Goal: Task Accomplishment & Management: Use online tool/utility

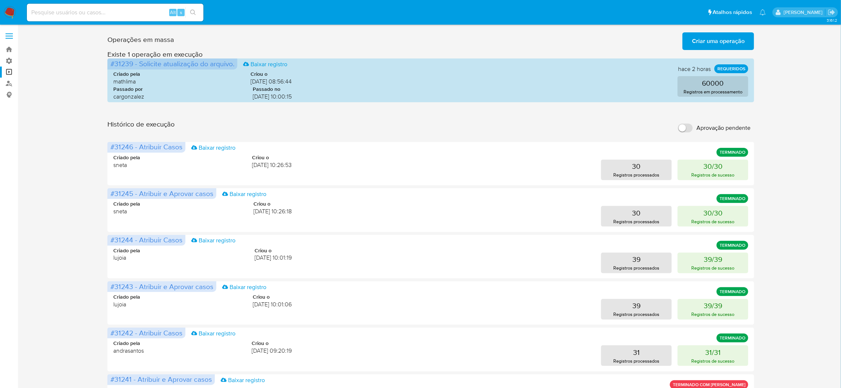
click at [707, 40] on span "Criar uma operação" at bounding box center [718, 41] width 53 height 16
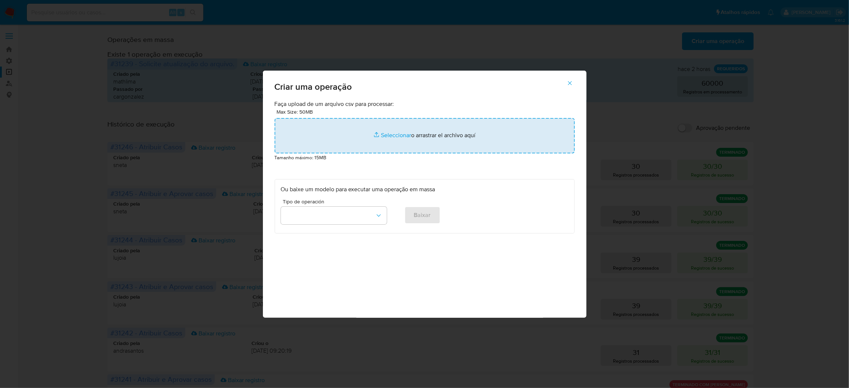
click at [369, 150] on input "file" at bounding box center [425, 135] width 300 height 35
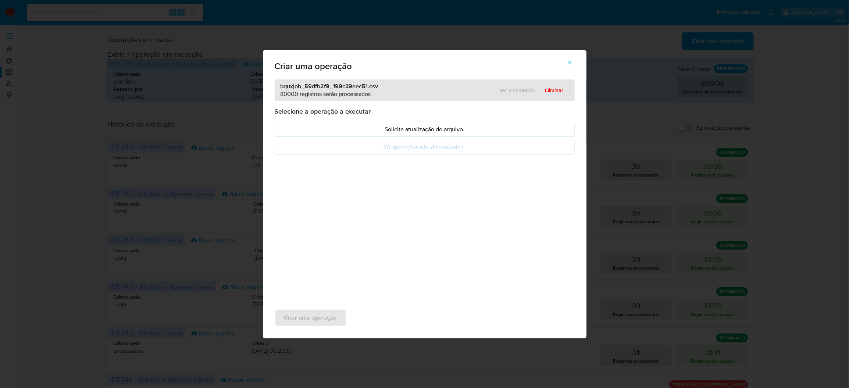
click at [389, 133] on p "Solicite atualização do arquivo." at bounding box center [425, 129] width 288 height 8
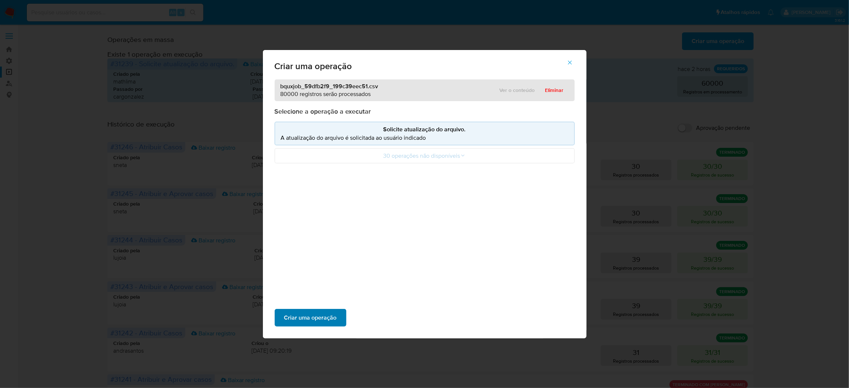
click at [337, 310] on span "Criar uma operação" at bounding box center [310, 318] width 53 height 16
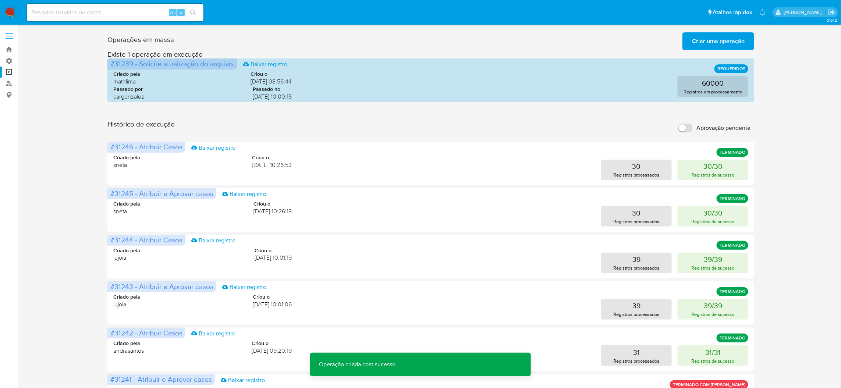
click at [694, 43] on span "Criar uma operação" at bounding box center [718, 41] width 53 height 16
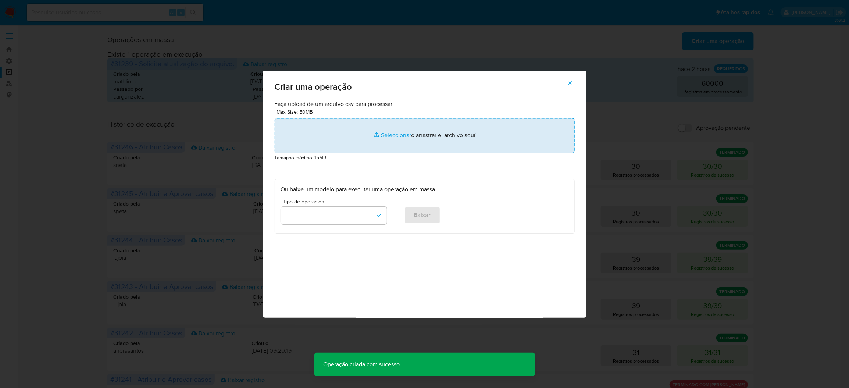
click at [398, 153] on input "file" at bounding box center [425, 135] width 300 height 35
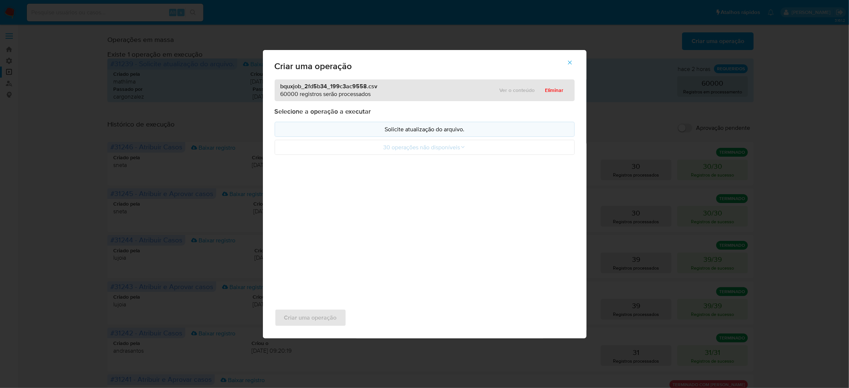
click at [453, 133] on p "Solicite atualização do arquivo." at bounding box center [425, 129] width 288 height 8
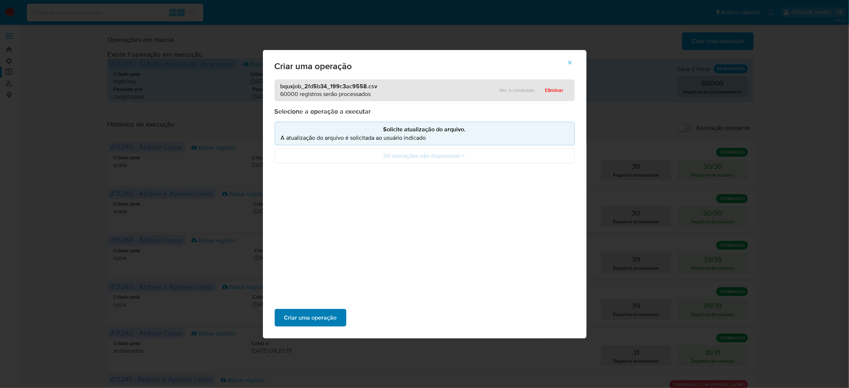
click at [337, 310] on span "Criar uma operação" at bounding box center [310, 318] width 53 height 16
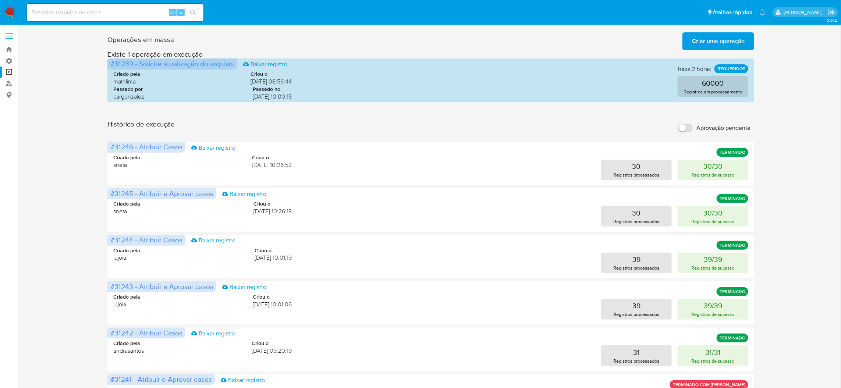
click at [687, 124] on input "Aprovação pendente" at bounding box center [685, 128] width 15 height 9
checkbox input "true"
